Goal: Transaction & Acquisition: Purchase product/service

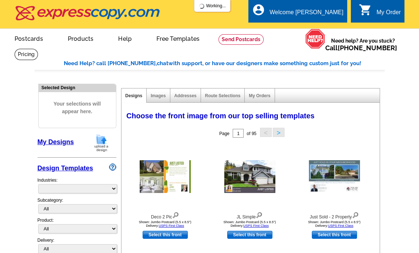
select select "785"
drag, startPoint x: 101, startPoint y: 143, endPoint x: 121, endPoint y: 147, distance: 20.4
click at [101, 143] on img at bounding box center [101, 143] width 19 height 19
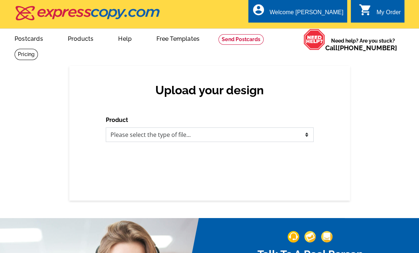
click at [212, 132] on select "Please select the type of file... Postcards Business Cards Letters and flyers G…" at bounding box center [210, 135] width 208 height 15
select select "1"
click at [106, 128] on select "Please select the type of file... Postcards Business Cards Letters and flyers G…" at bounding box center [210, 135] width 208 height 15
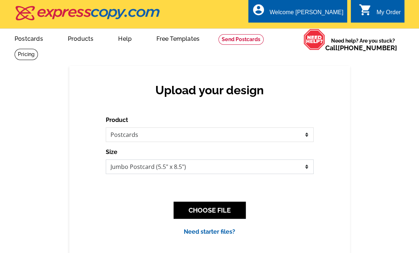
drag, startPoint x: 221, startPoint y: 169, endPoint x: 217, endPoint y: 173, distance: 5.5
click at [221, 169] on select "Jumbo Postcard (5.5" x 8.5") Regular Postcard (4.25" x 5.6") Panoramic Postcard…" at bounding box center [210, 167] width 208 height 15
select select "1"
click at [106, 160] on select "Jumbo Postcard (5.5" x 8.5") Regular Postcard (4.25" x 5.6") Panoramic Postcard…" at bounding box center [210, 167] width 208 height 15
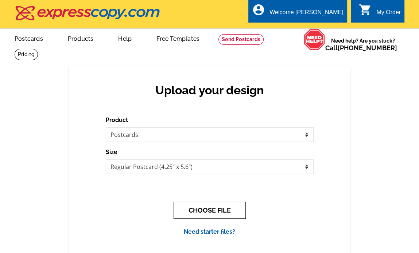
click at [205, 211] on button "CHOOSE FILE" at bounding box center [210, 210] width 72 height 17
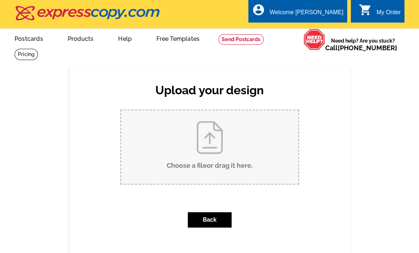
click at [217, 160] on input "Choose a file or drag it here ." at bounding box center [209, 148] width 177 height 74
type input "C:\fakepath\Just Listed - New Photo 9540 Wedge Way (1).pdf"
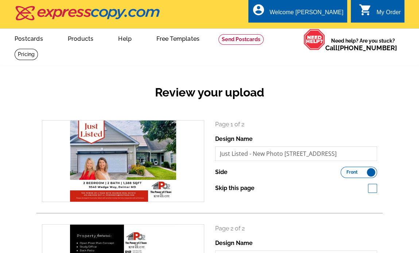
scroll to position [182, 0]
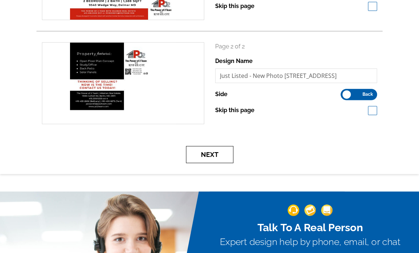
click at [209, 157] on button "Next" at bounding box center [209, 154] width 47 height 17
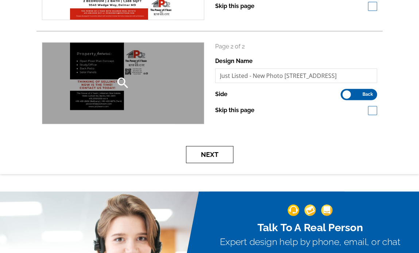
scroll to position [0, 0]
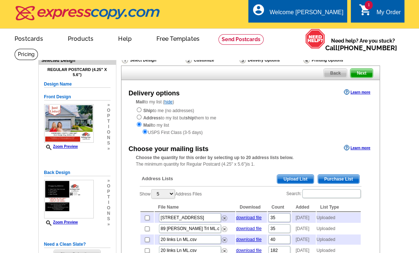
click at [298, 179] on span "Upload List" at bounding box center [295, 179] width 36 height 9
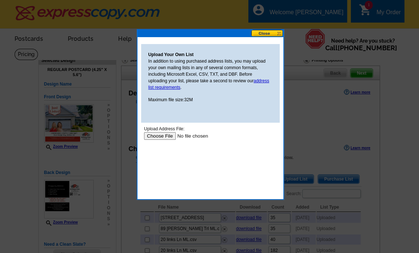
click at [161, 135] on input "file" at bounding box center [190, 136] width 92 height 8
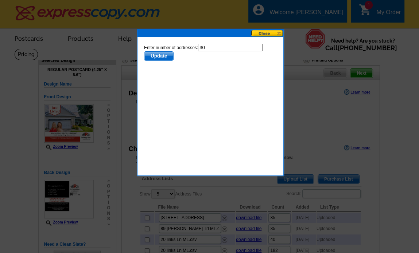
click at [163, 53] on span "Update" at bounding box center [158, 56] width 29 height 9
click at [162, 57] on span "Update" at bounding box center [158, 56] width 29 height 9
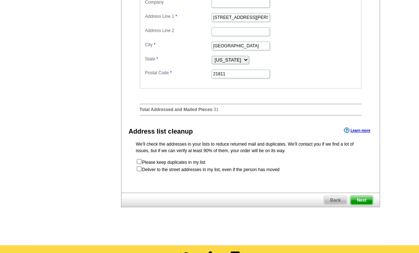
scroll to position [365, 0]
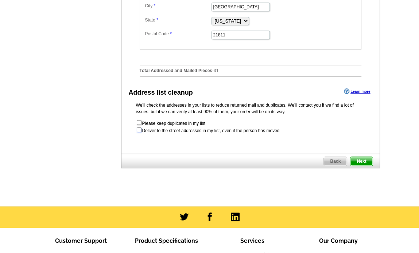
click at [139, 132] on input "checkbox" at bounding box center [139, 130] width 5 height 5
checkbox input "true"
radio input "true"
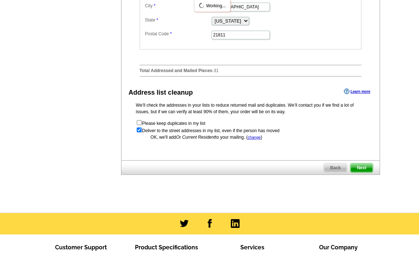
scroll to position [0, 0]
click at [363, 173] on span "Next" at bounding box center [361, 168] width 22 height 9
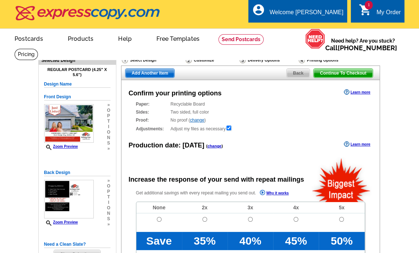
radio input "false"
click at [160, 219] on input "radio" at bounding box center [159, 219] width 5 height 5
radio input "true"
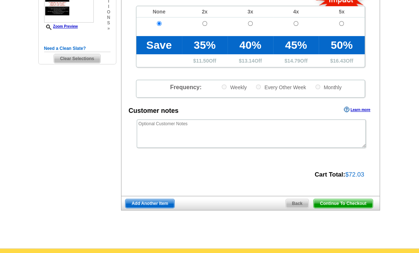
scroll to position [182, 0]
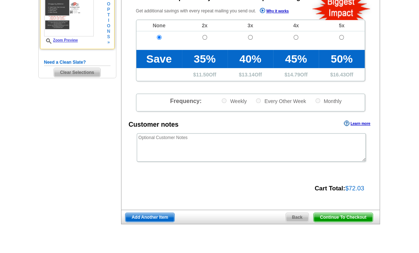
drag, startPoint x: 354, startPoint y: 219, endPoint x: 93, endPoint y: 0, distance: 341.0
click at [354, 219] on span "Continue To Checkout" at bounding box center [343, 217] width 59 height 9
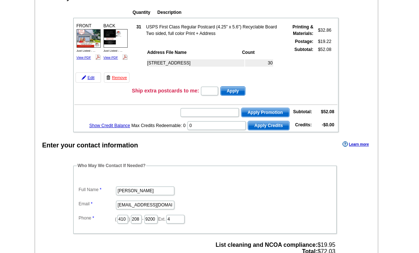
scroll to position [121, 0]
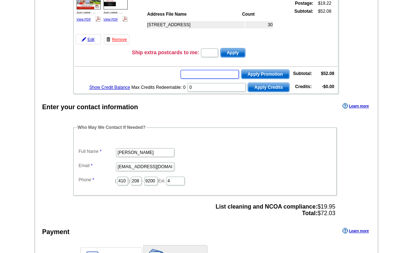
click at [226, 74] on input "text" at bounding box center [210, 74] width 58 height 9
paste input "GROW0725"
type input "GROW0725"
click at [252, 70] on span "Apply Promotion" at bounding box center [265, 74] width 48 height 9
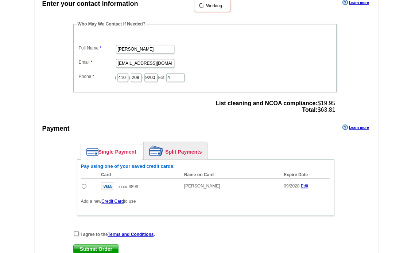
scroll to position [243, 0]
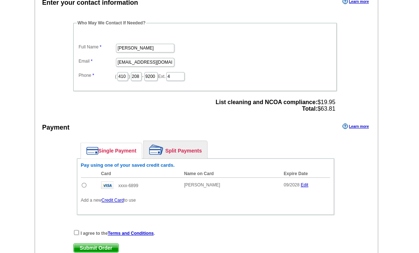
click at [84, 183] on input "radio" at bounding box center [84, 185] width 5 height 5
radio input "true"
click at [75, 230] on input "checkbox" at bounding box center [76, 232] width 5 height 5
checkbox input "true"
click at [88, 244] on span "Submit Order" at bounding box center [96, 248] width 45 height 9
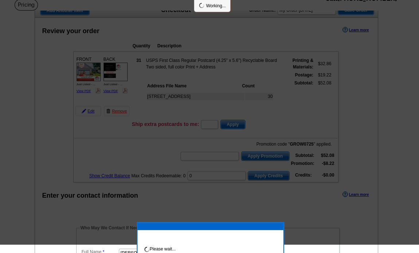
scroll to position [0, 0]
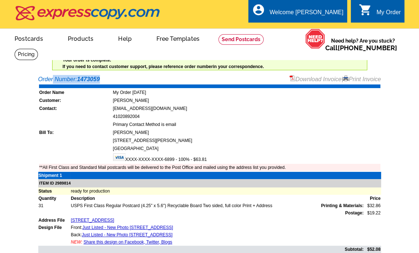
drag, startPoint x: 54, startPoint y: 81, endPoint x: 35, endPoint y: 81, distance: 19.0
click at [35, 81] on div "Order Number: 1473059 Download Invoice | Print Invoice Order Name My Order [DAT…" at bounding box center [210, 194] width 350 height 239
